Goal: Task Accomplishment & Management: Use online tool/utility

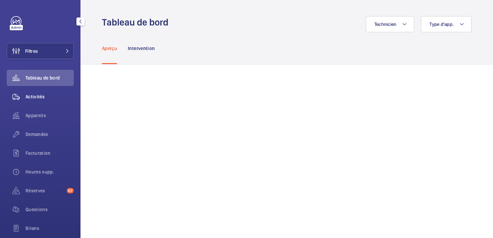
click at [41, 96] on span "Activités" at bounding box center [49, 96] width 48 height 7
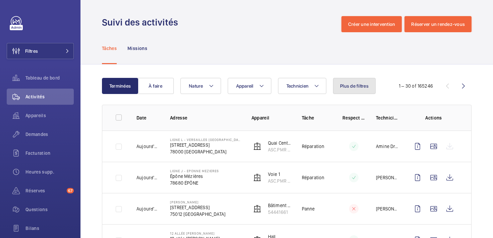
click at [359, 92] on button "Plus de filtres" at bounding box center [354, 86] width 43 height 16
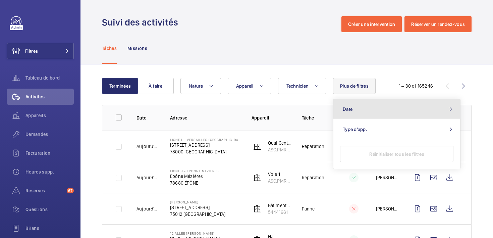
click at [366, 103] on button "Date" at bounding box center [396, 109] width 127 height 20
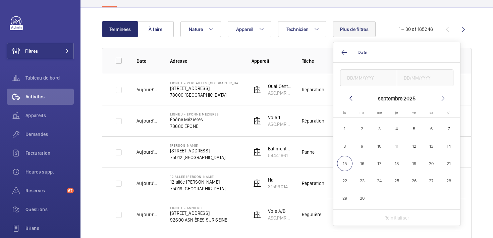
scroll to position [62, 0]
